Goal: Find specific page/section: Find specific page/section

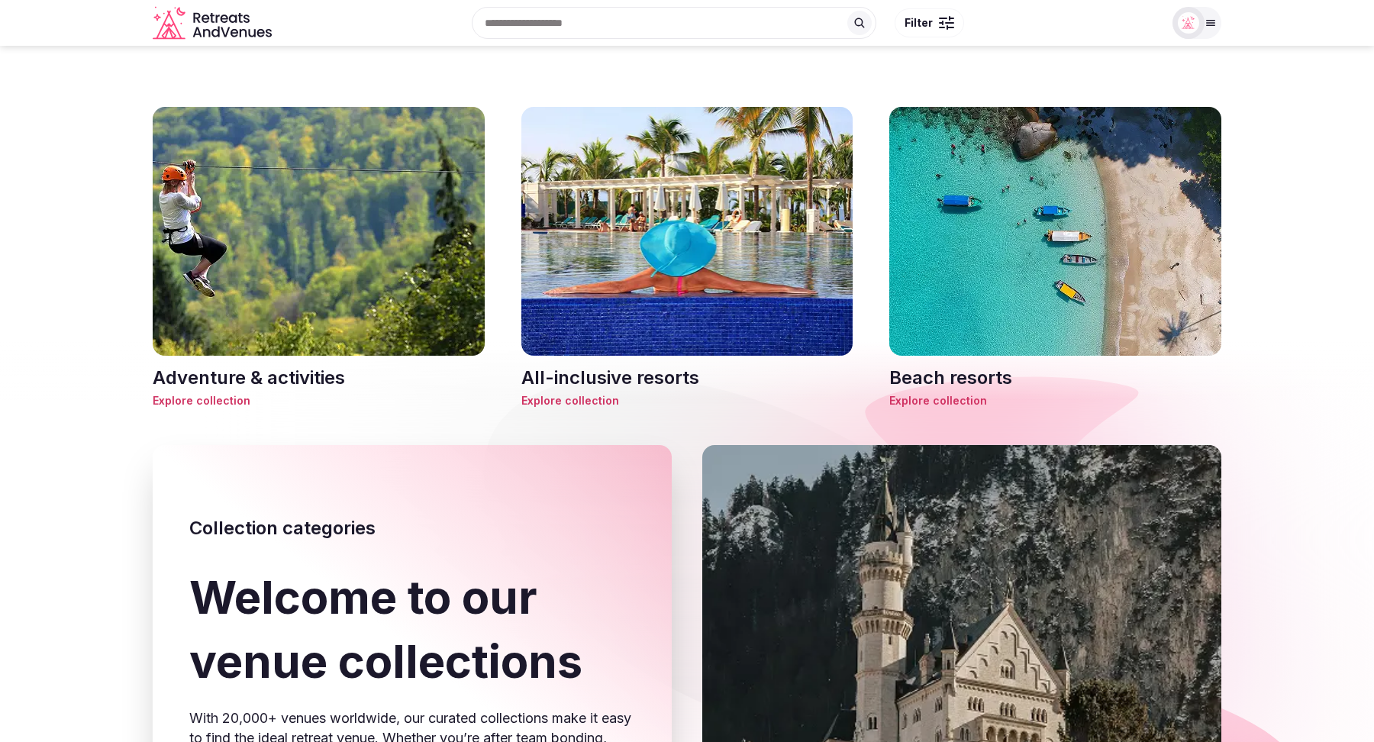
click at [591, 406] on span "Explore collection" at bounding box center [687, 400] width 332 height 15
click at [936, 18] on button "Filter" at bounding box center [928, 22] width 69 height 29
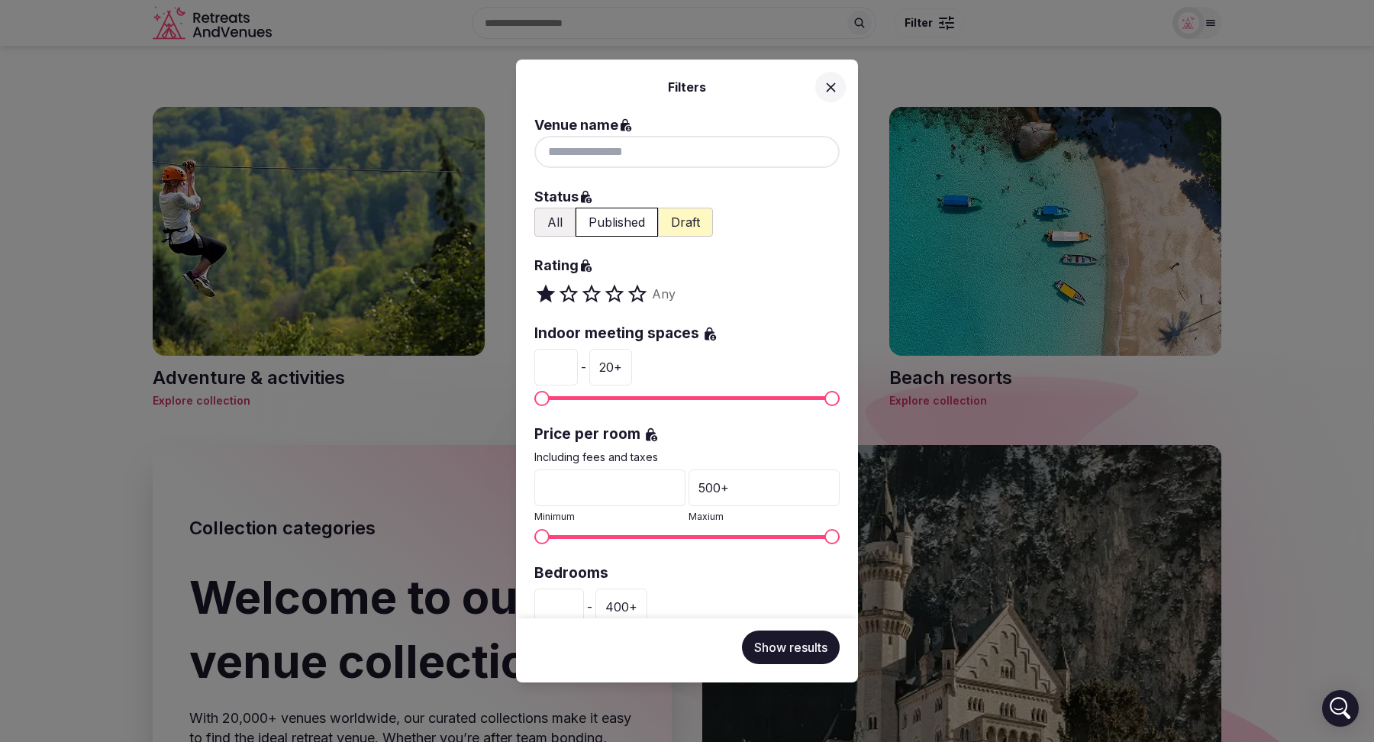
click at [1028, 85] on div "Filters Venue name Status All Published Draft Rating Any Indoor meeting spaces …" at bounding box center [687, 371] width 1374 height 742
